Goal: Transaction & Acquisition: Purchase product/service

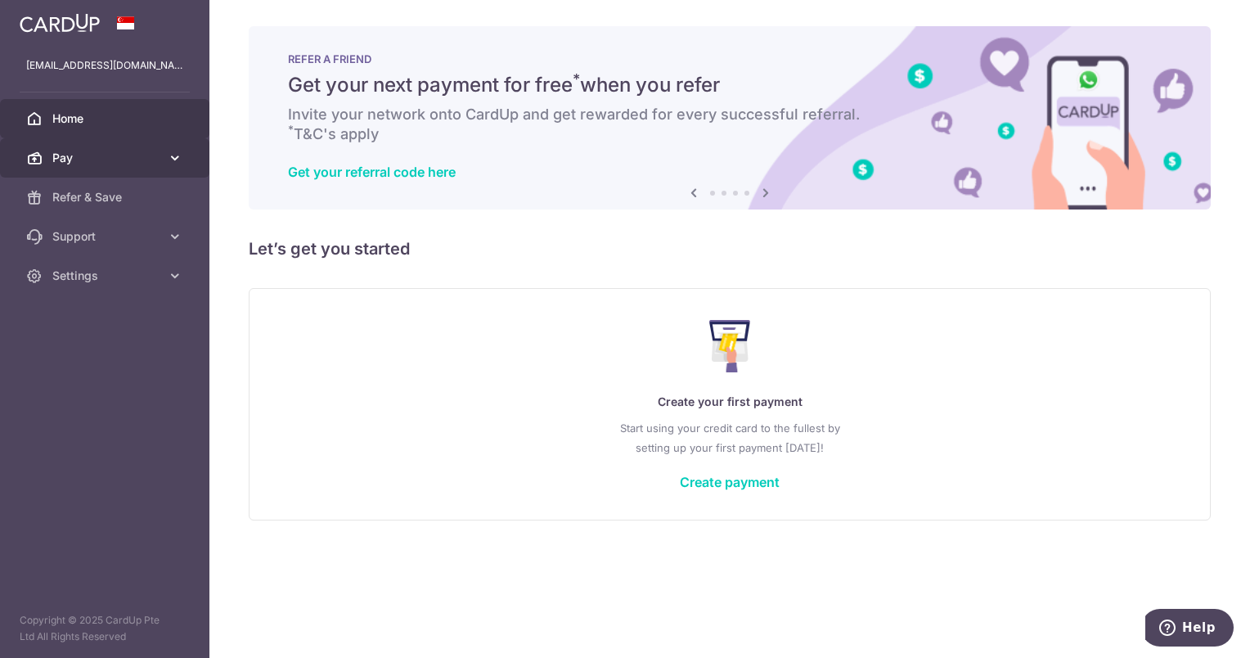
click at [149, 147] on link "Pay" at bounding box center [104, 157] width 209 height 39
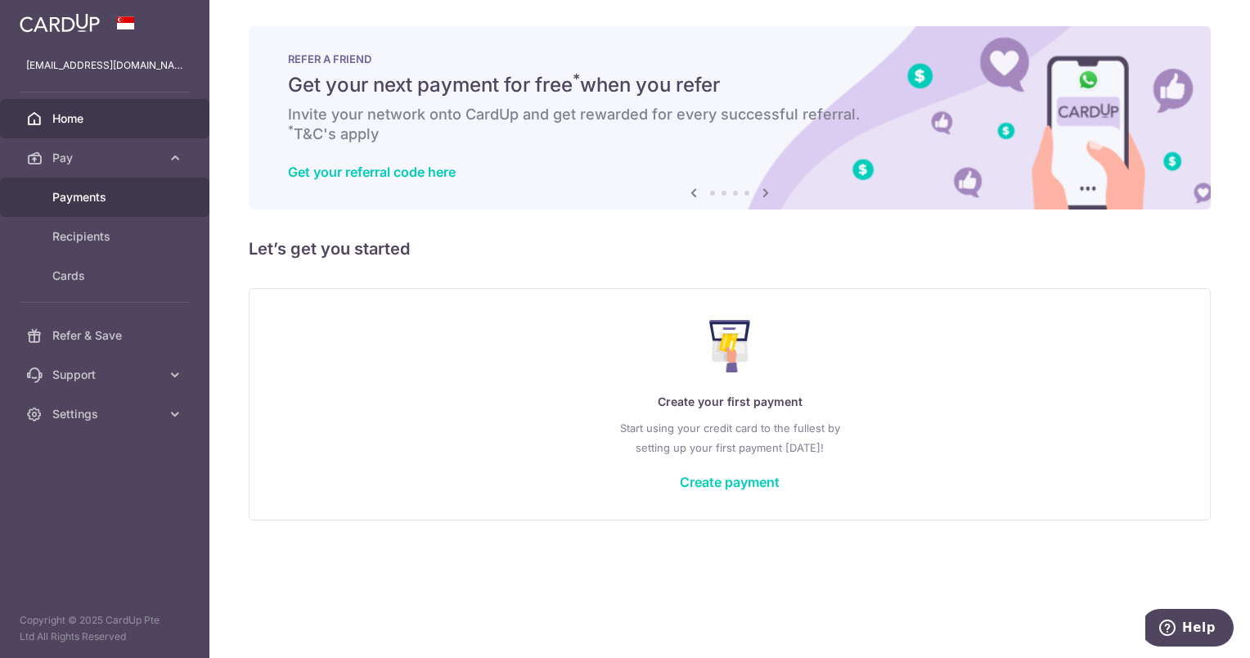
click at [137, 193] on span "Payments" at bounding box center [106, 197] width 108 height 16
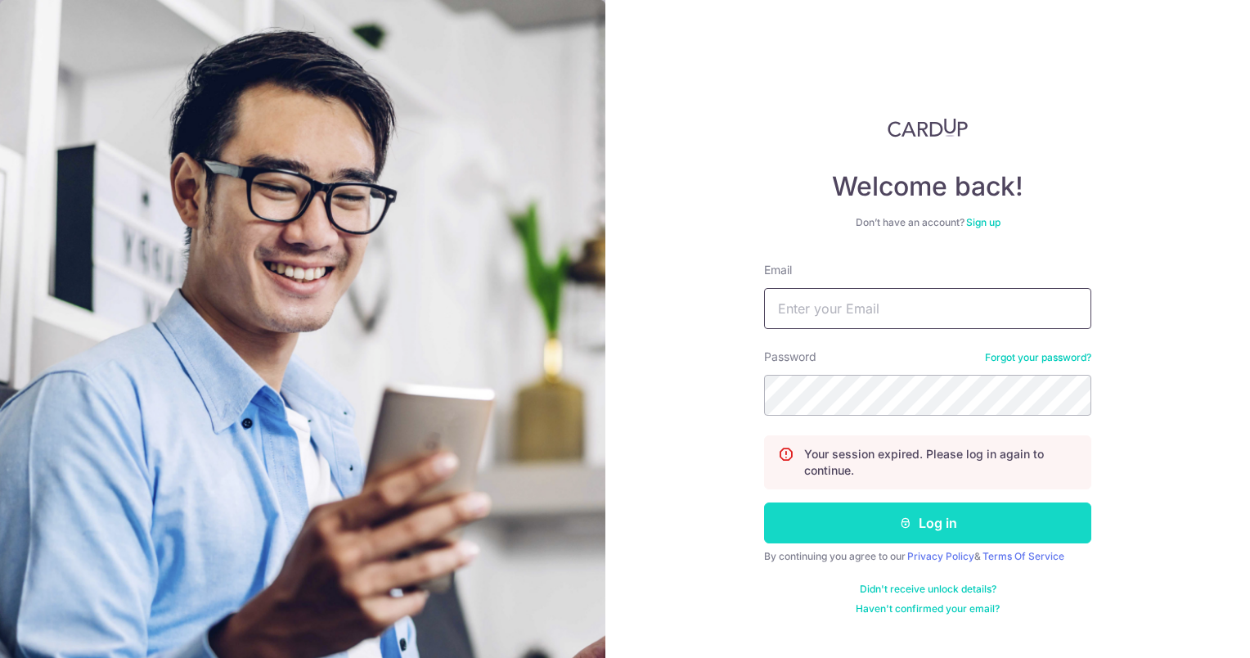
type input "[EMAIL_ADDRESS][DOMAIN_NAME]"
click at [964, 523] on button "Log in" at bounding box center [927, 522] width 327 height 41
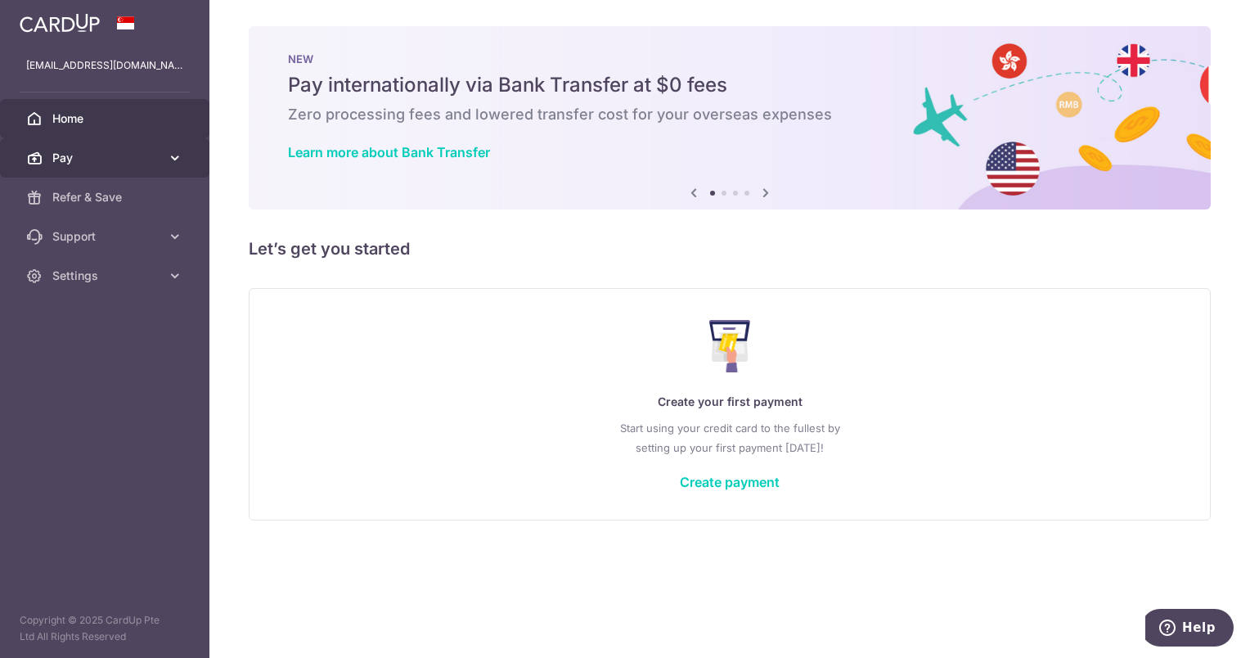
click at [97, 155] on span "Pay" at bounding box center [106, 158] width 108 height 16
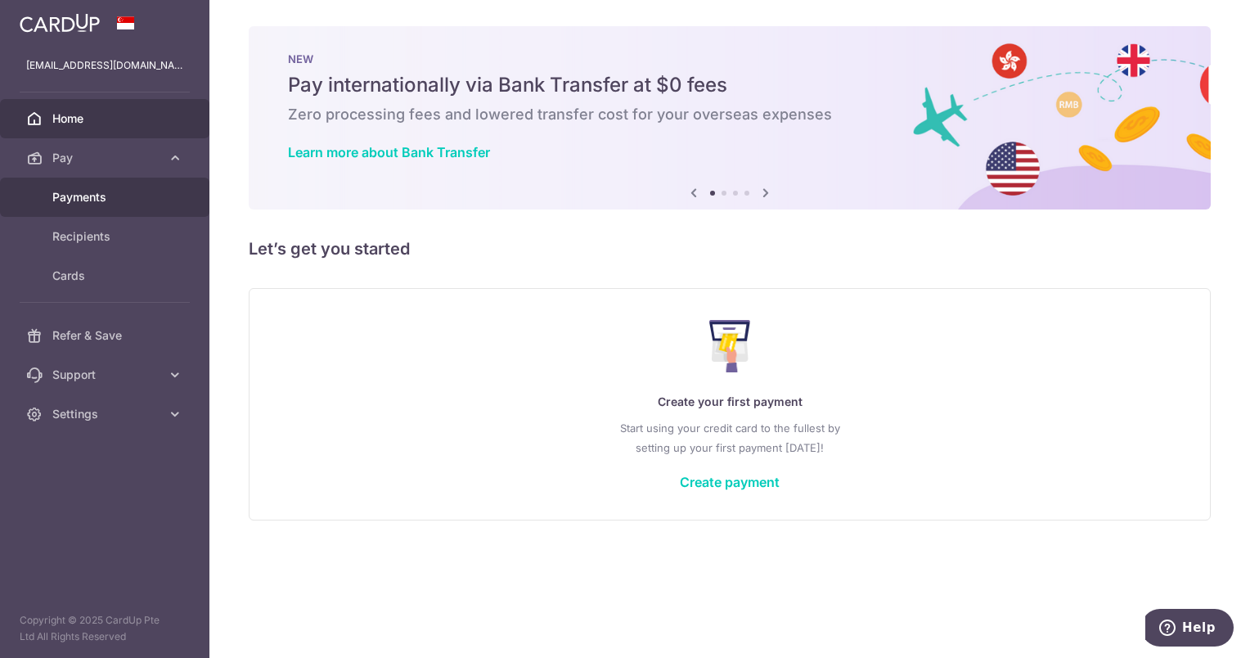
click at [142, 179] on link "Payments" at bounding box center [104, 197] width 209 height 39
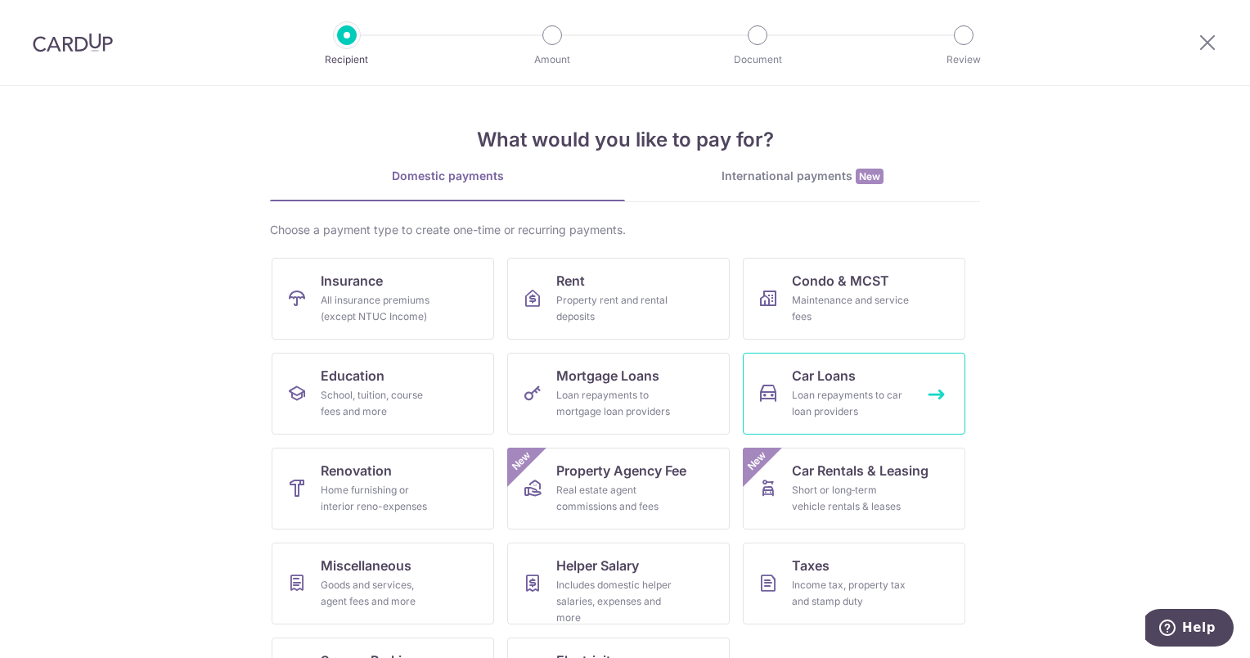
scroll to position [74, 0]
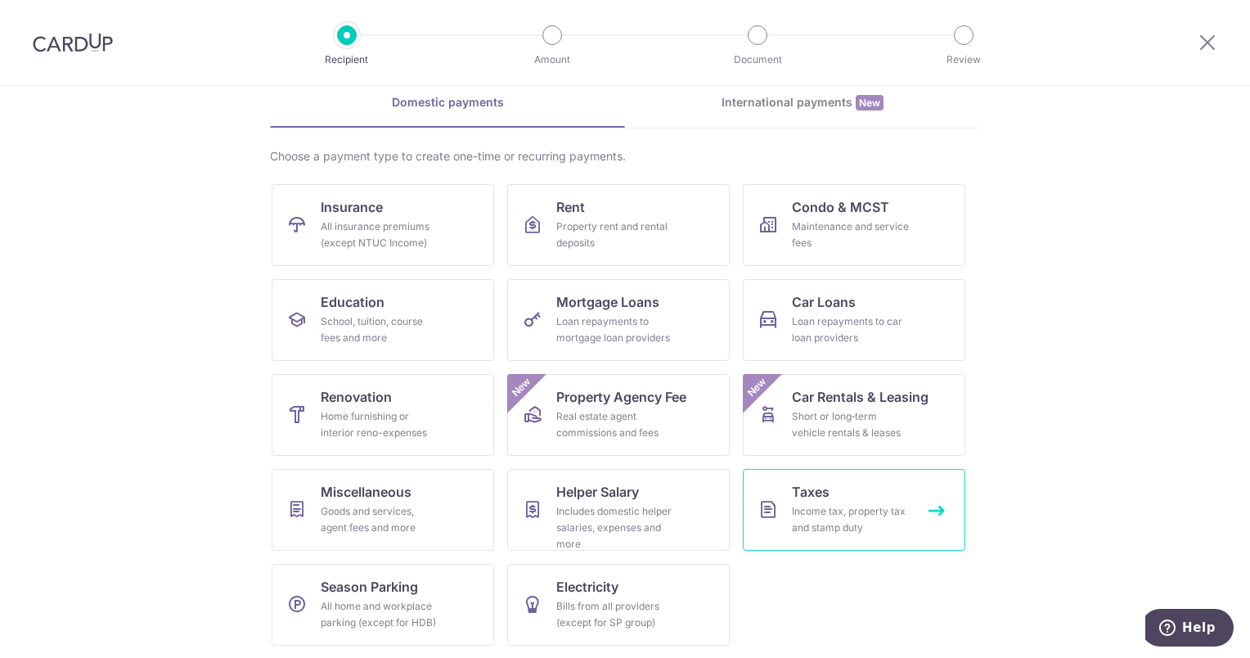
click at [847, 516] on div "Income tax, property tax and stamp duty" at bounding box center [851, 519] width 118 height 33
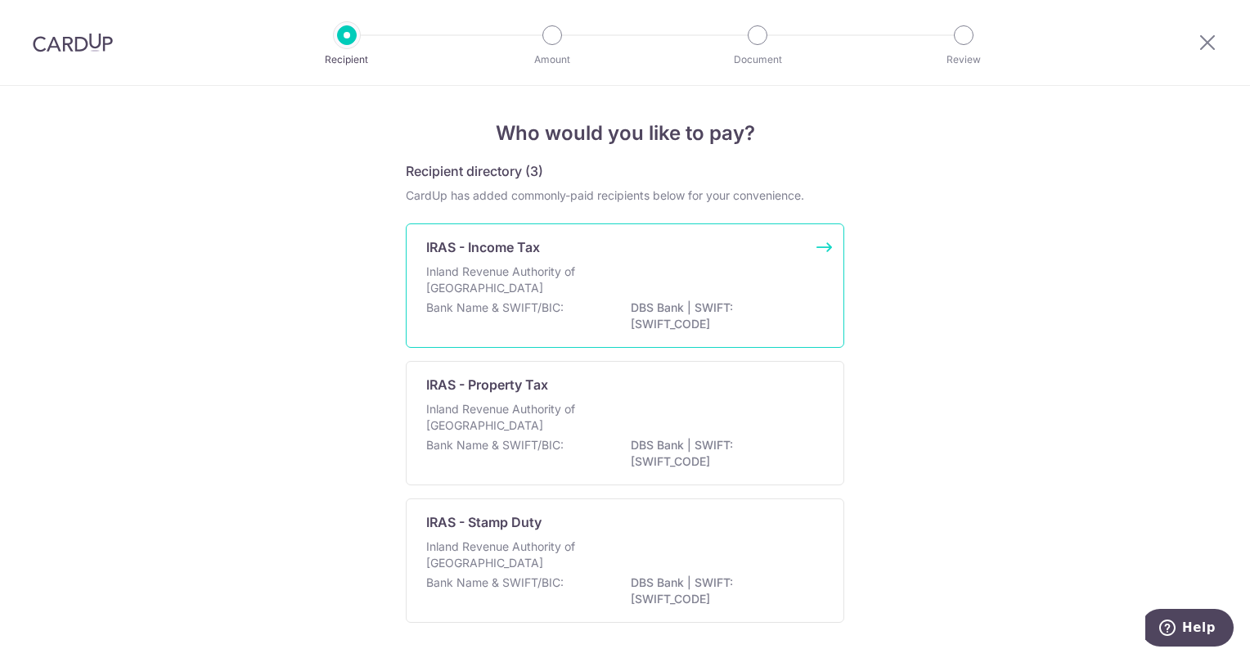
click at [563, 253] on div "IRAS - Income Tax" at bounding box center [615, 247] width 378 height 20
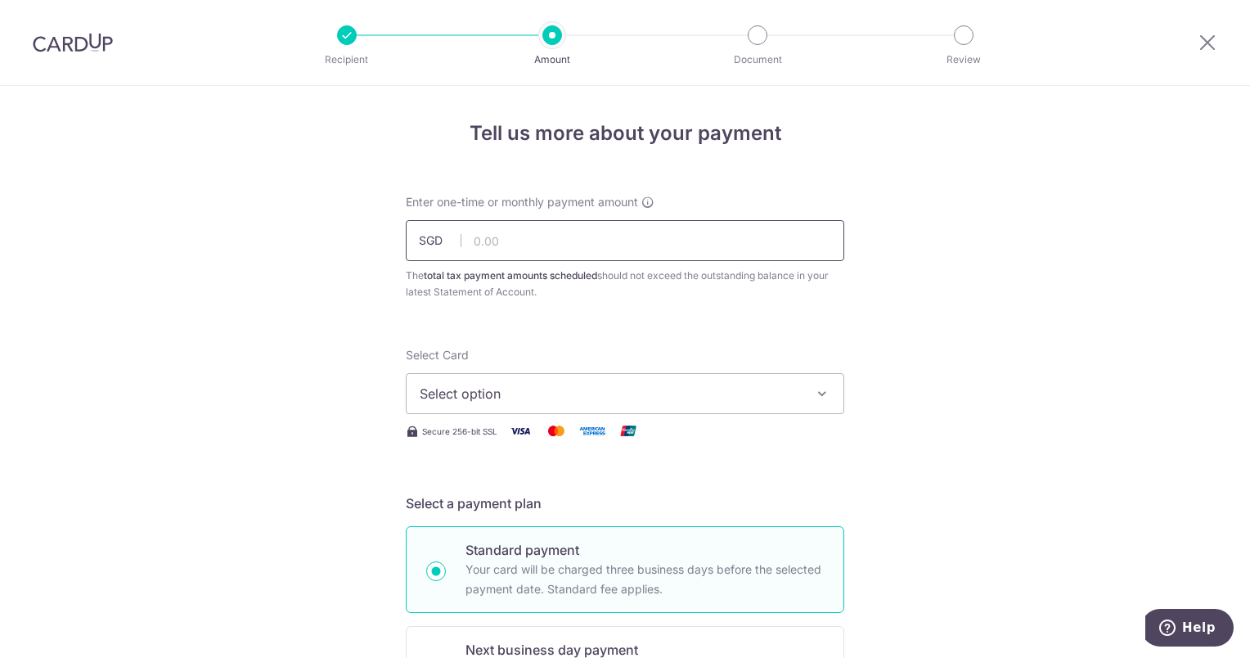
click at [528, 244] on input "text" at bounding box center [625, 240] width 438 height 41
click at [816, 411] on button "Select option" at bounding box center [625, 393] width 438 height 41
drag, startPoint x: 817, startPoint y: 385, endPoint x: 887, endPoint y: 368, distance: 71.6
click at [818, 384] on button "Select option" at bounding box center [625, 393] width 438 height 41
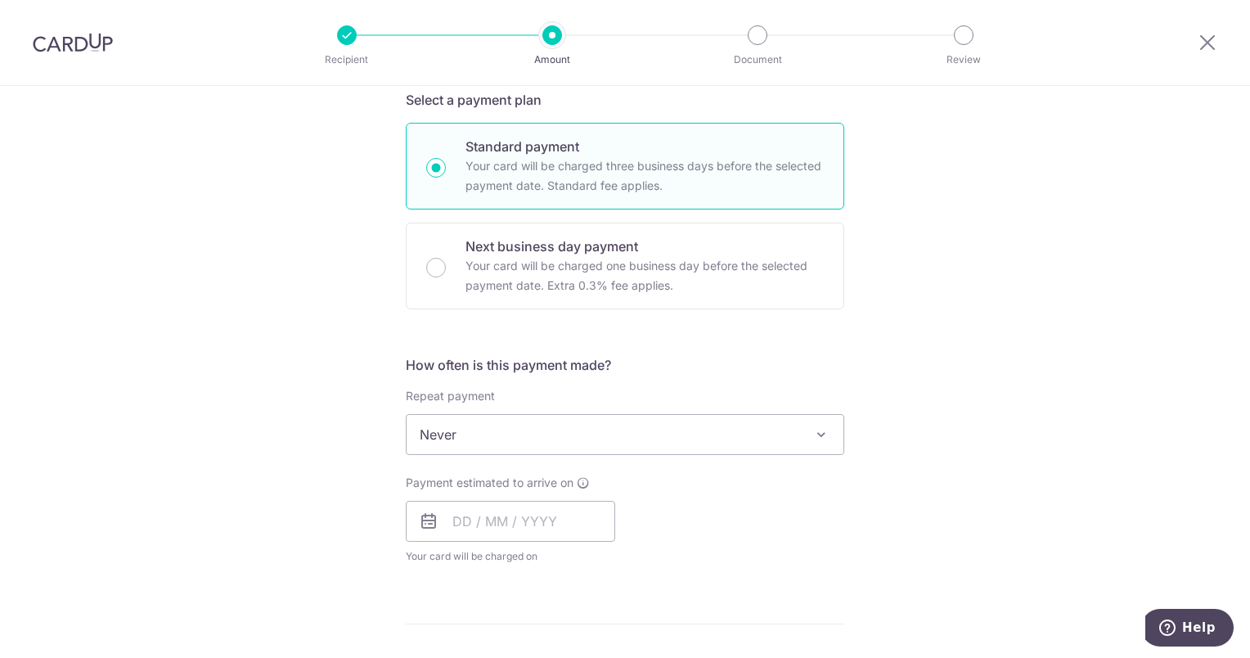
scroll to position [409, 0]
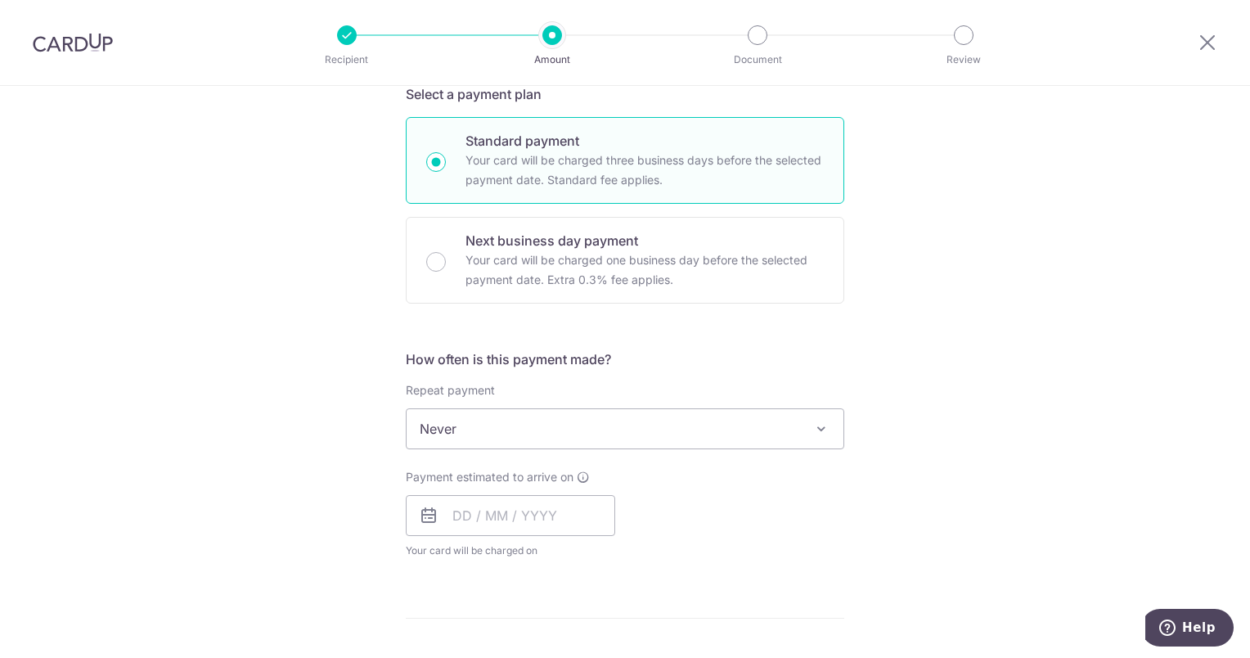
click at [791, 422] on span "Never" at bounding box center [625, 428] width 437 height 39
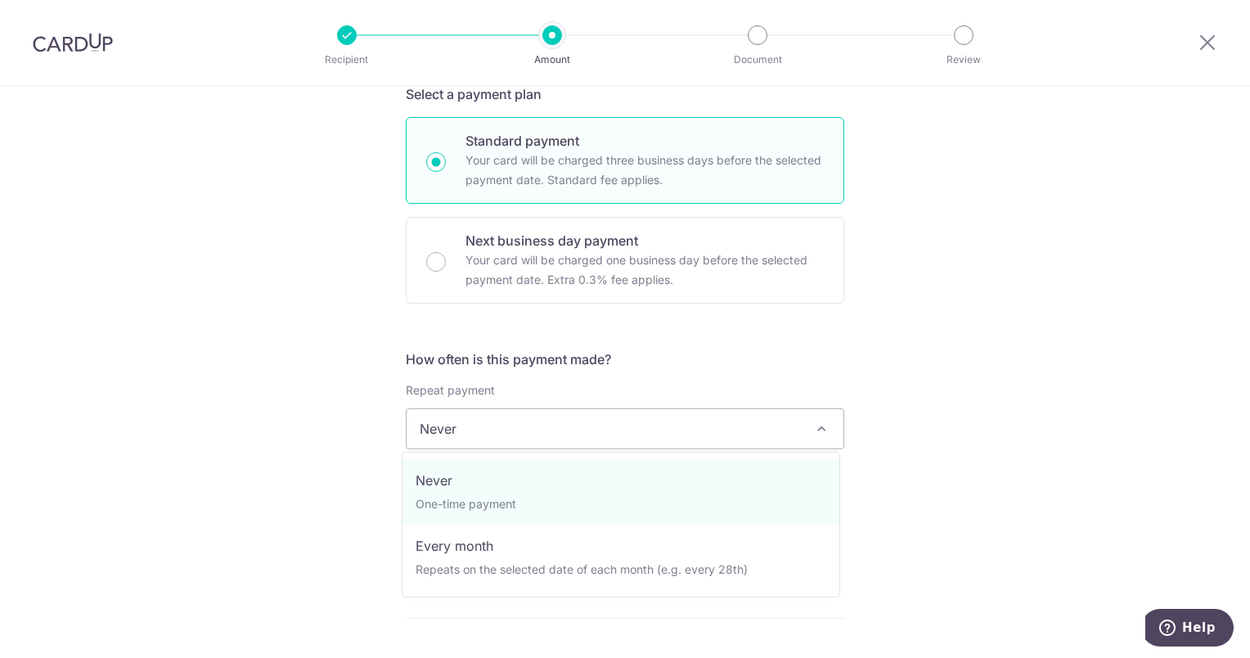
click at [791, 422] on span "Never" at bounding box center [625, 428] width 437 height 39
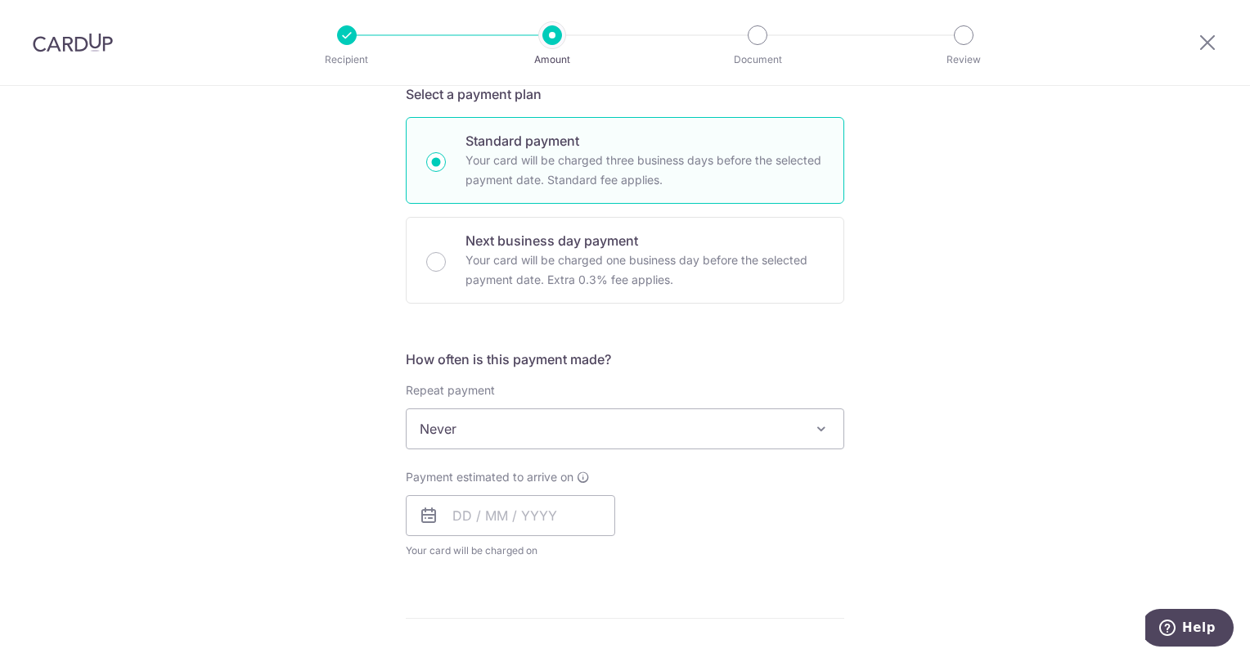
scroll to position [0, 0]
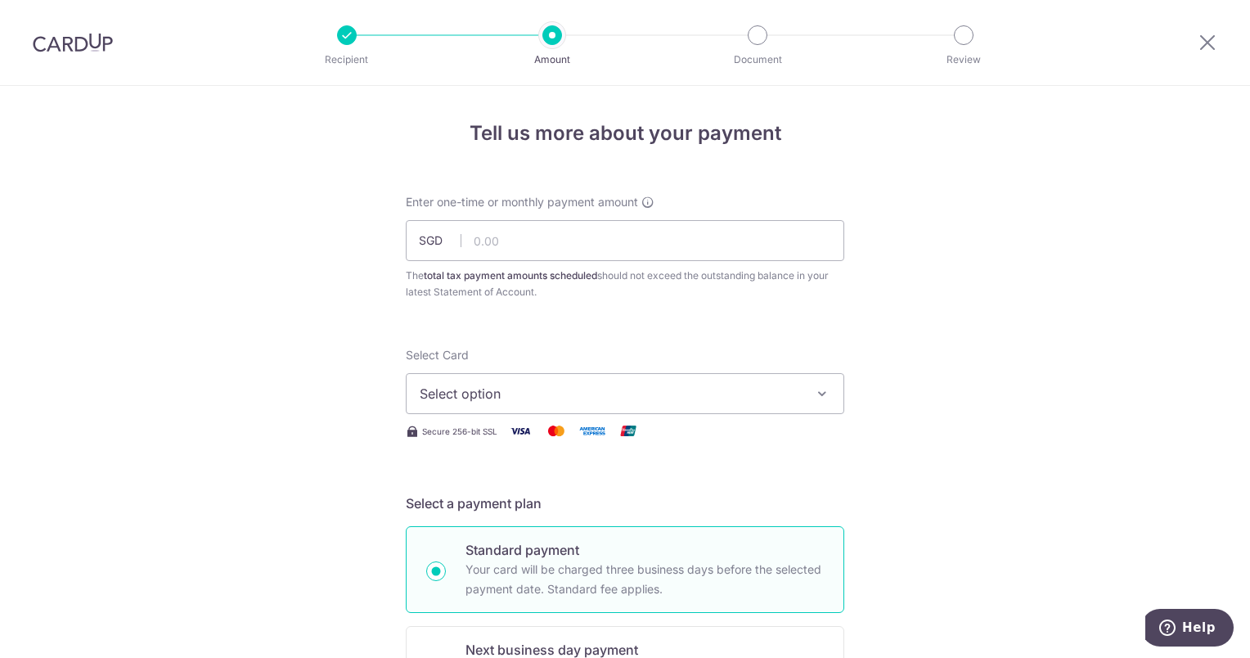
click at [34, 58] on div at bounding box center [73, 42] width 146 height 85
click at [62, 39] on img at bounding box center [73, 43] width 80 height 20
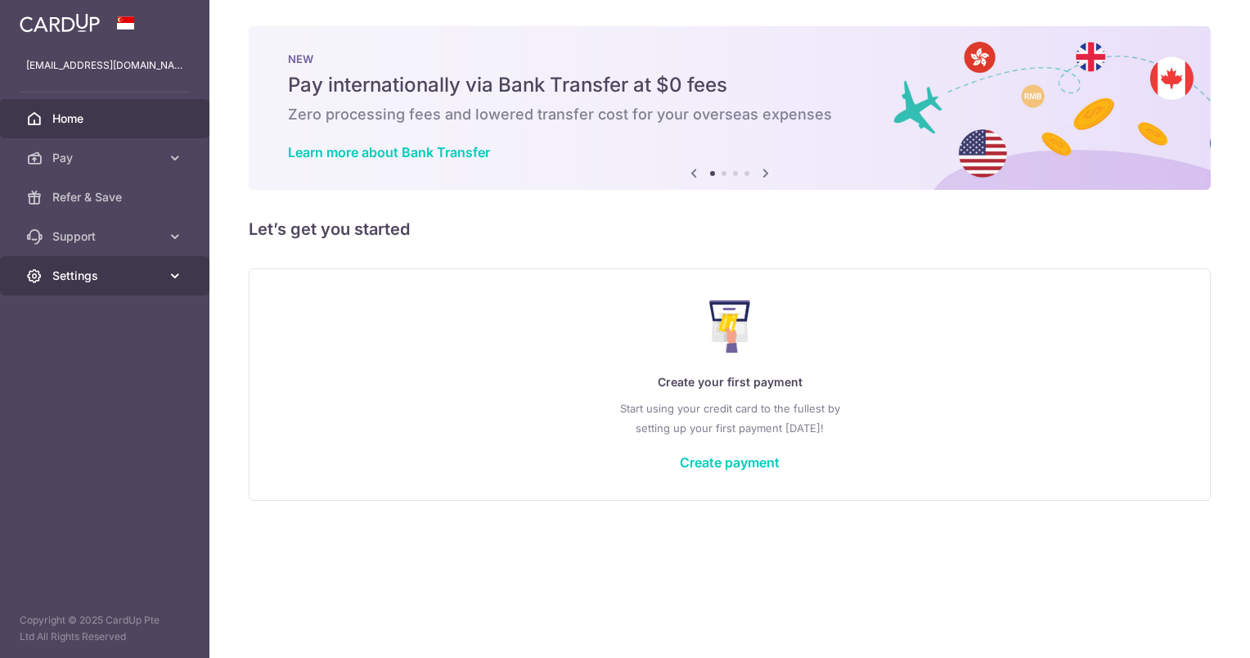
click at [118, 281] on span "Settings" at bounding box center [106, 275] width 108 height 16
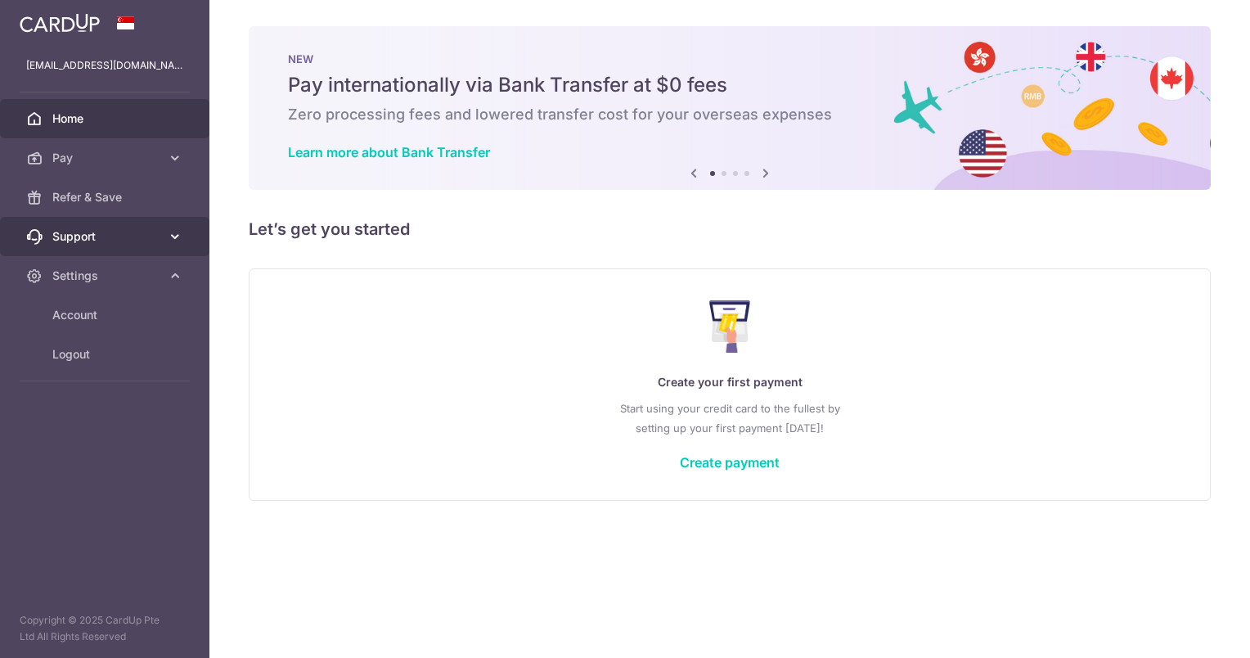
click at [119, 242] on span "Support" at bounding box center [106, 236] width 108 height 16
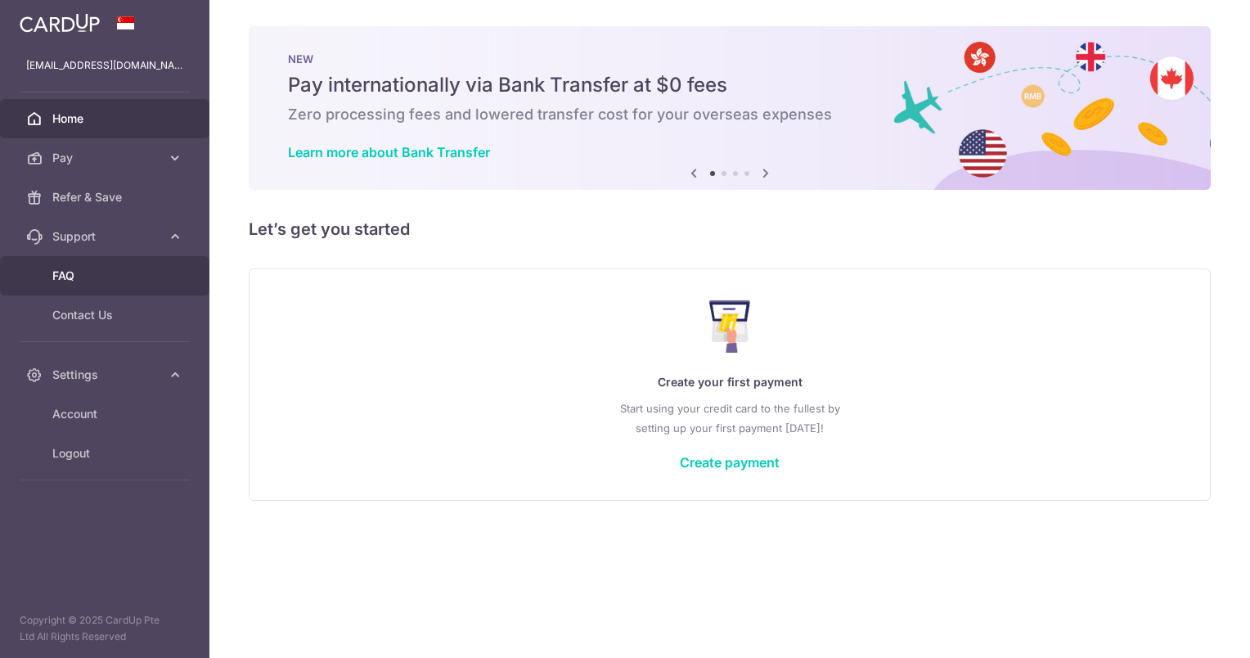
click at [88, 280] on span "FAQ" at bounding box center [106, 275] width 108 height 16
